Goal: Information Seeking & Learning: Learn about a topic

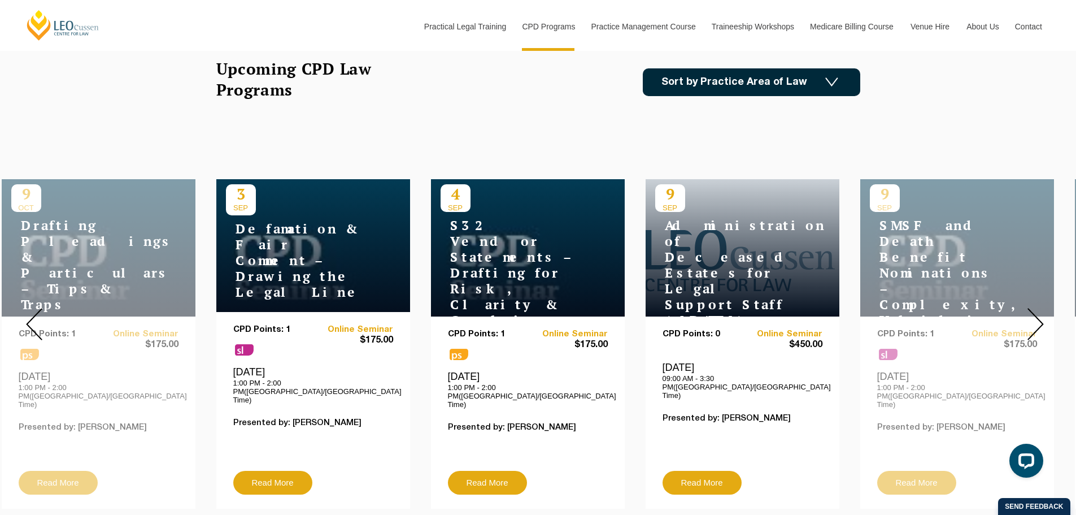
click at [749, 85] on link "Sort by Practice Area of Law" at bounding box center [751, 82] width 217 height 28
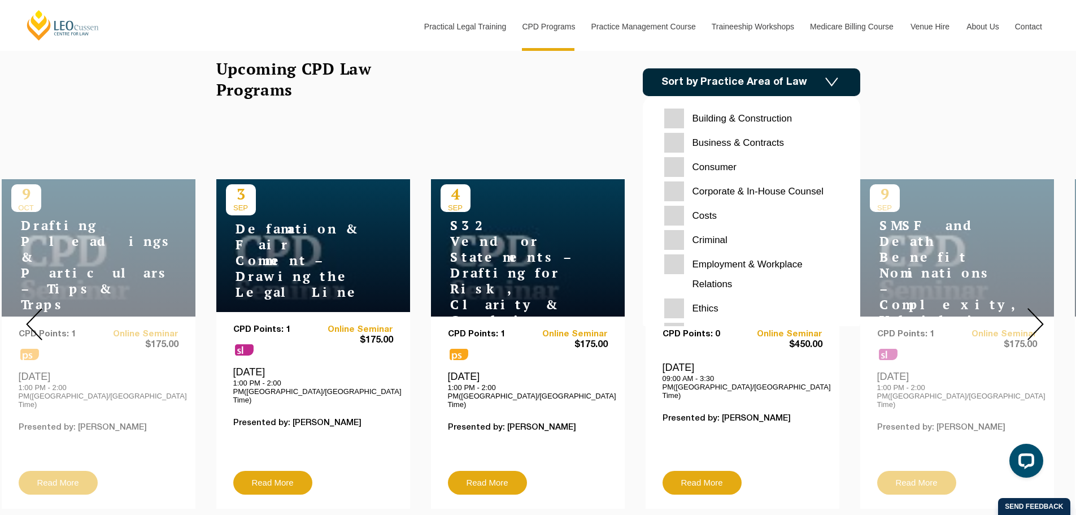
click at [680, 209] on input "Costs" at bounding box center [751, 216] width 175 height 20
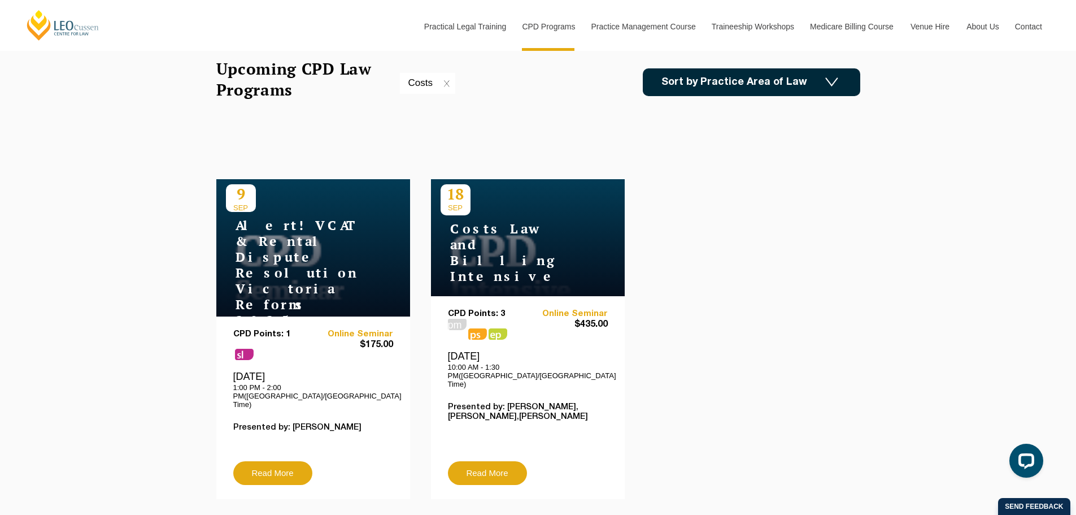
click at [748, 88] on link "Sort by Practice Area of Law" at bounding box center [751, 82] width 217 height 28
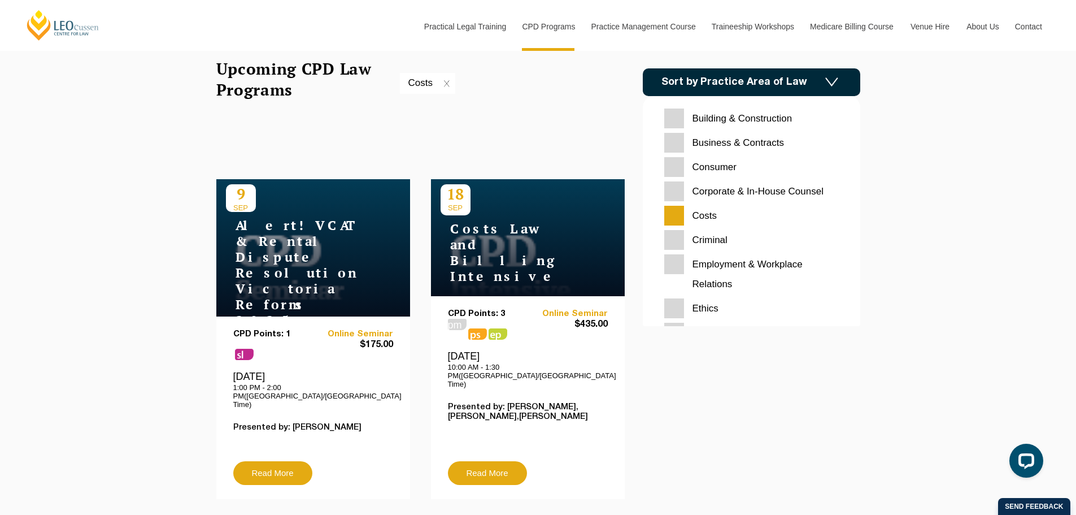
click at [682, 215] on input "Costs" at bounding box center [751, 216] width 175 height 20
checkbox input "false"
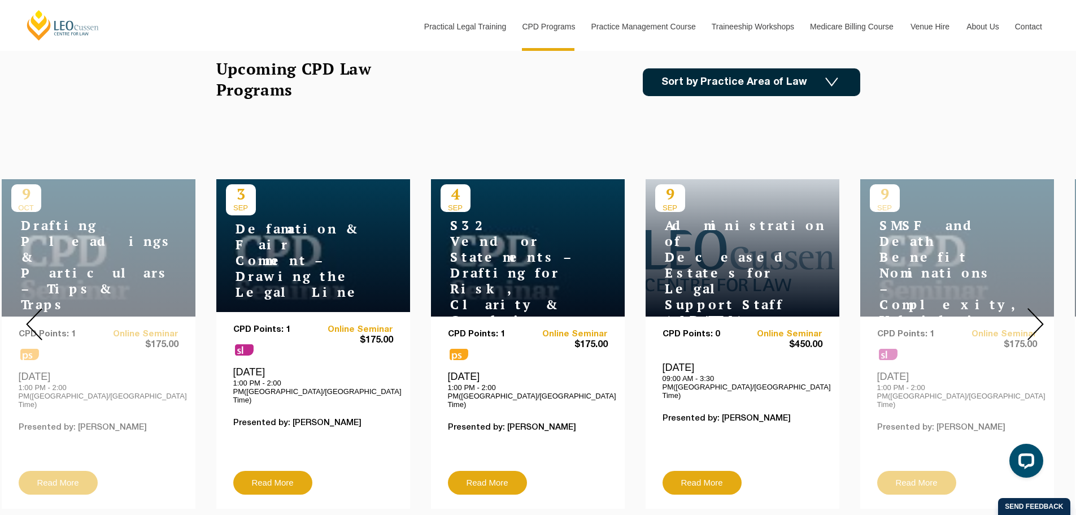
click at [793, 86] on link "Sort by Practice Area of Law" at bounding box center [751, 82] width 217 height 28
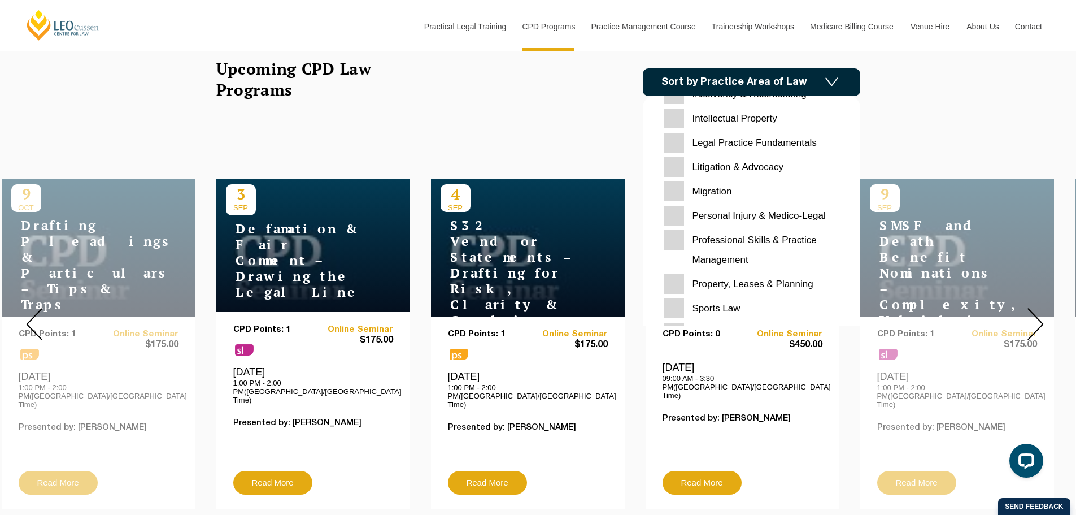
scroll to position [339, 0]
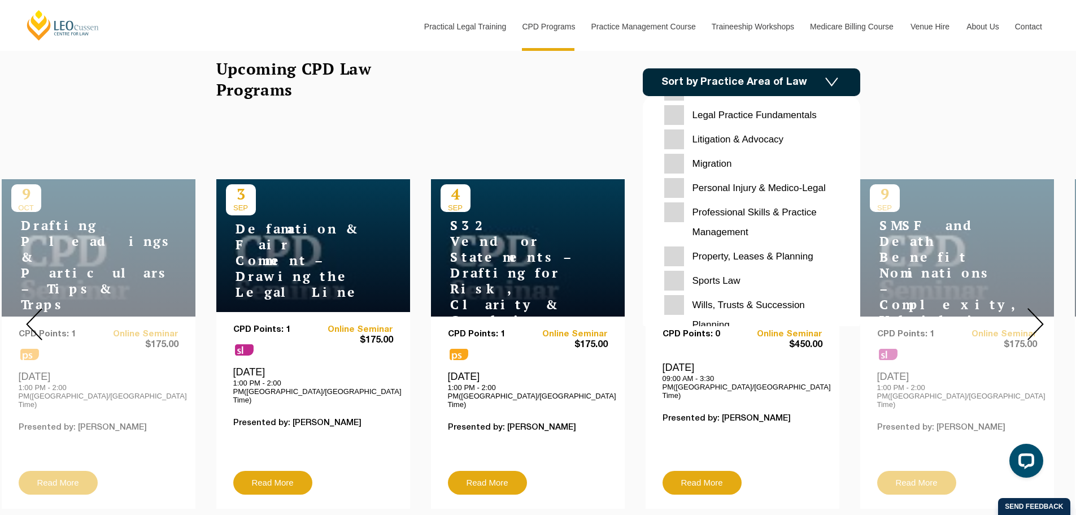
click at [677, 186] on Medico-Legal "Personal Injury & Medico-Legal" at bounding box center [751, 188] width 175 height 20
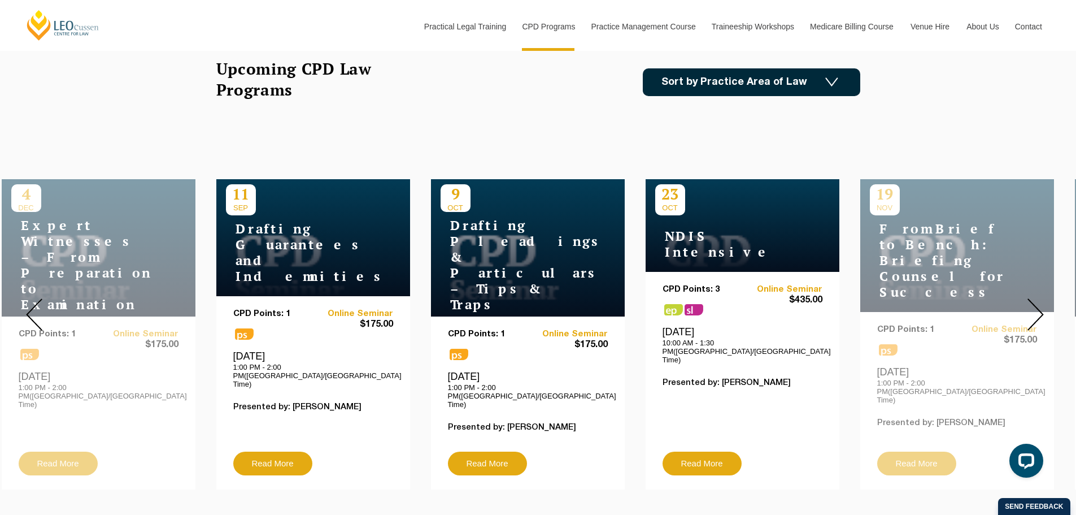
click at [1038, 303] on img at bounding box center [1036, 314] width 16 height 32
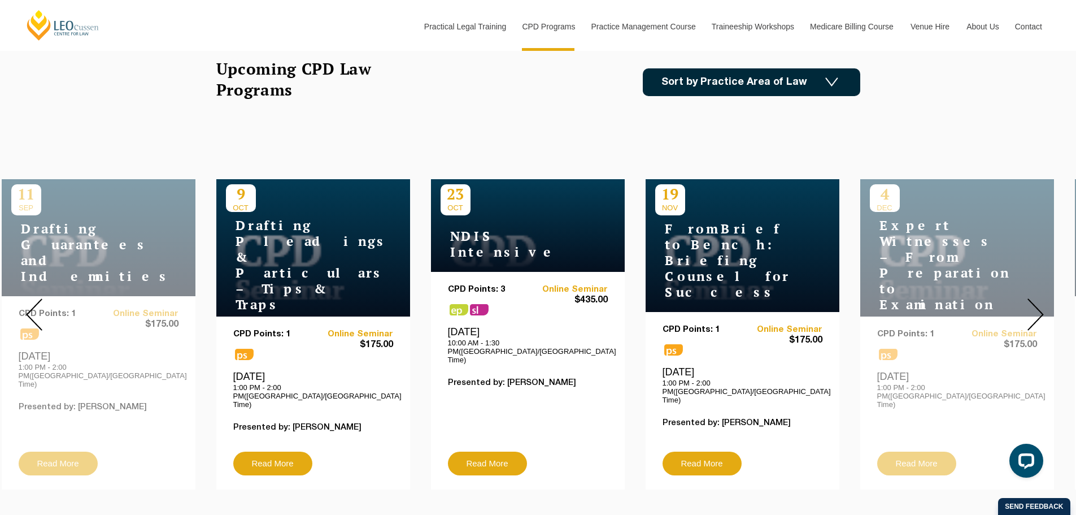
click at [1038, 303] on img at bounding box center [1036, 314] width 16 height 32
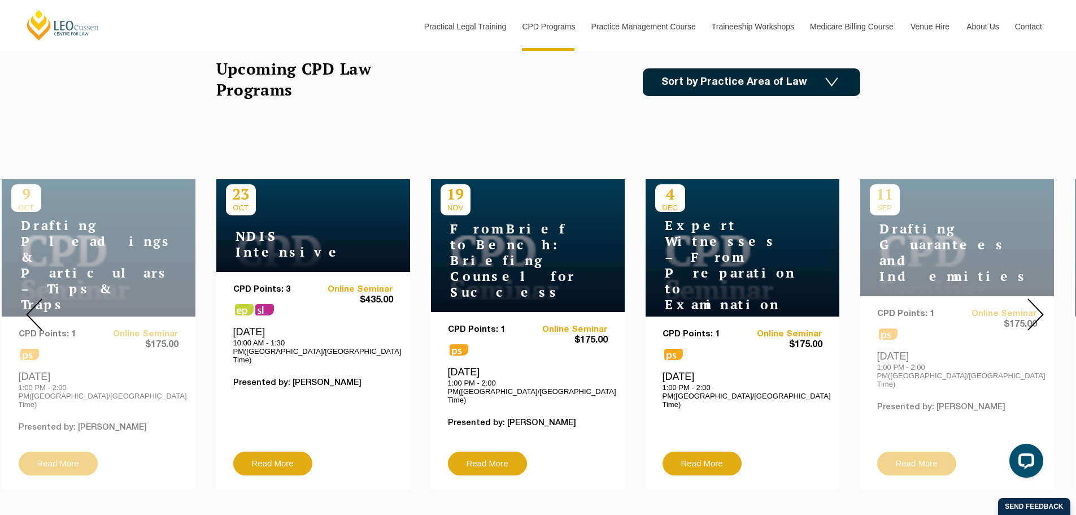
click at [1038, 303] on img at bounding box center [1036, 314] width 16 height 32
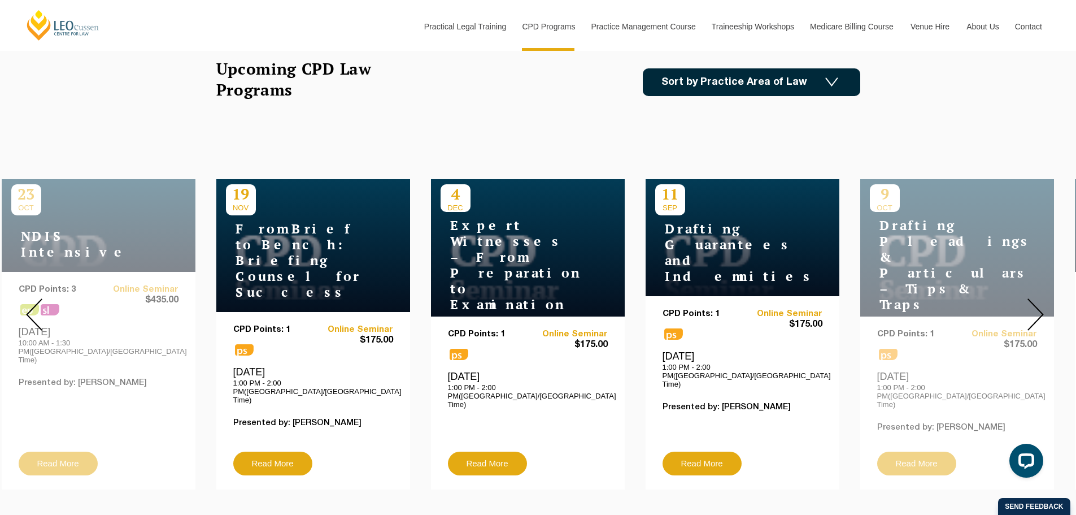
click at [1038, 303] on img at bounding box center [1036, 314] width 16 height 32
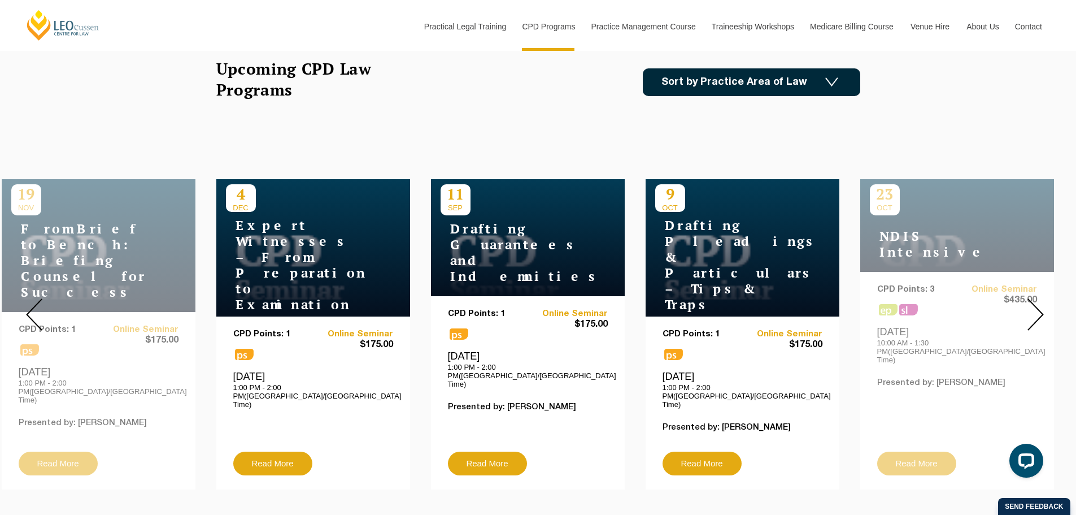
click at [1038, 303] on img at bounding box center [1036, 314] width 16 height 32
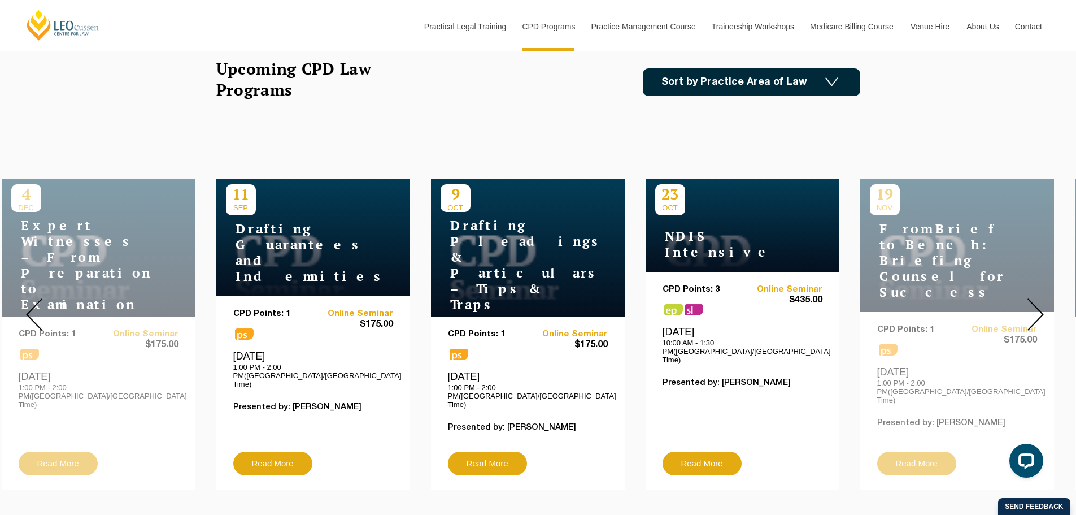
click at [1033, 299] on img at bounding box center [1036, 314] width 16 height 32
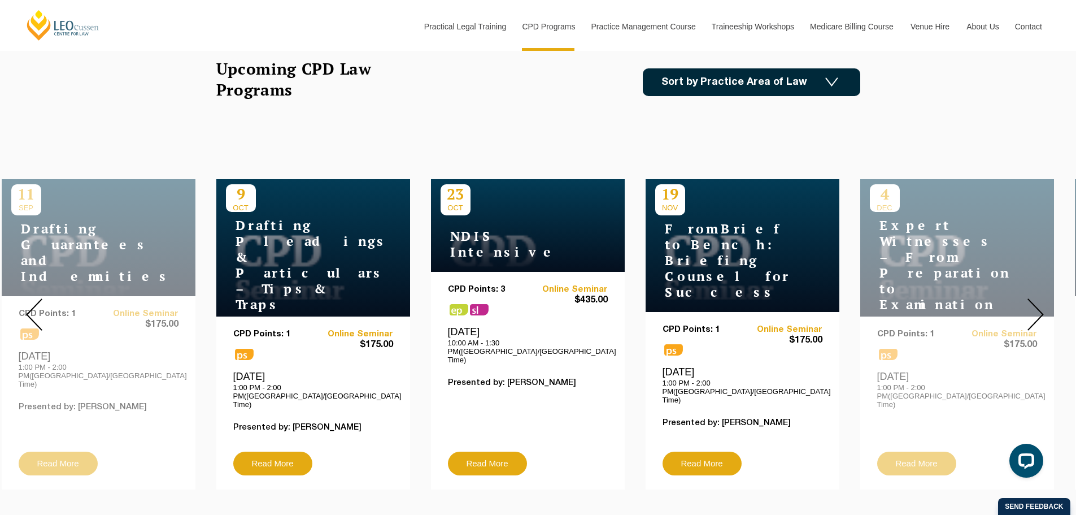
click at [1033, 299] on img at bounding box center [1036, 314] width 16 height 32
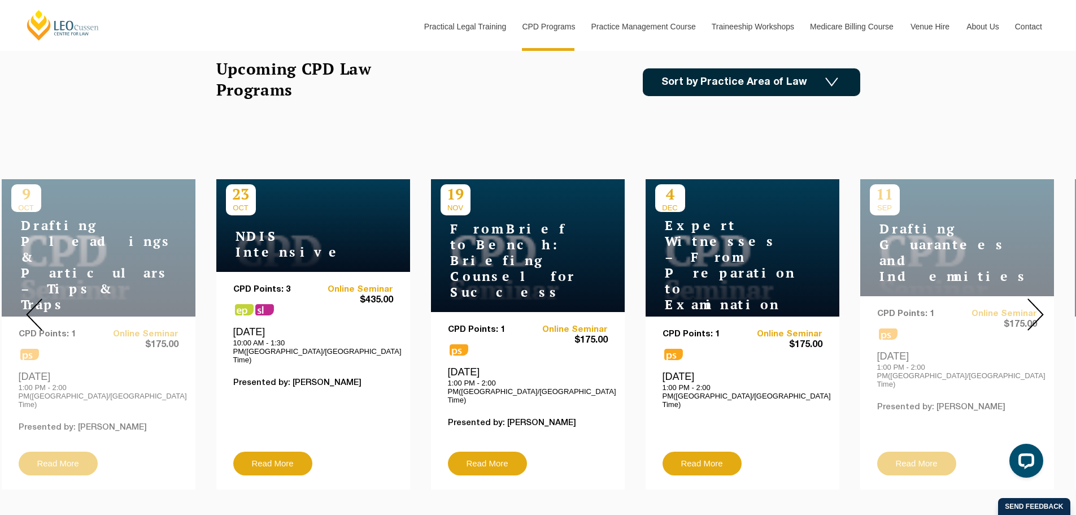
click at [729, 224] on h4 "Expert Witnesses – From Preparation to Examination" at bounding box center [725, 264] width 141 height 95
click at [705, 451] on link "Read More" at bounding box center [702, 463] width 79 height 24
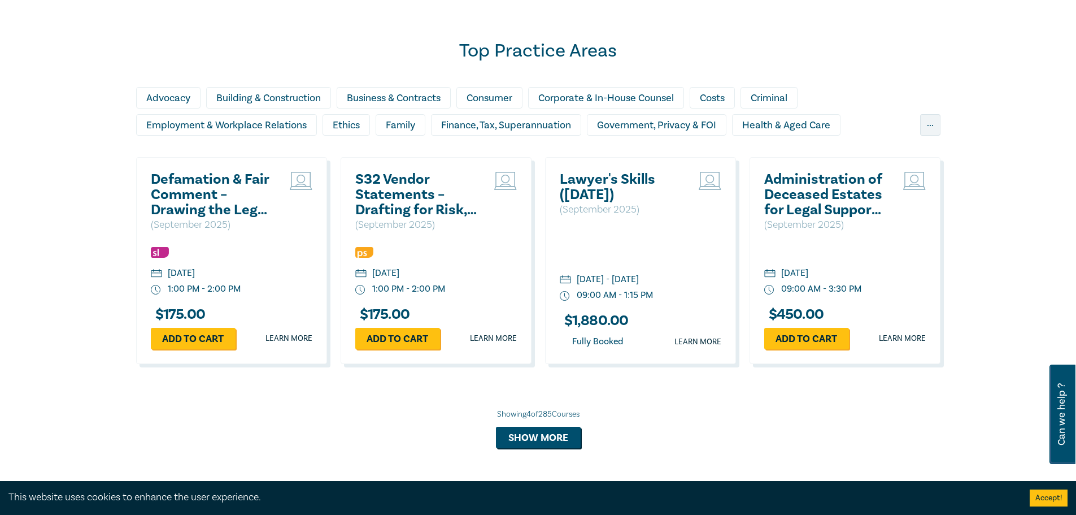
scroll to position [847, 0]
